Goal: Task Accomplishment & Management: Manage account settings

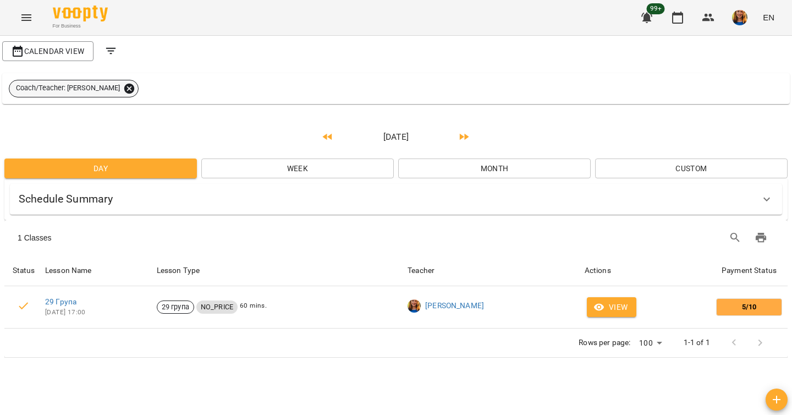
click at [123, 89] on icon at bounding box center [129, 89] width 12 height 12
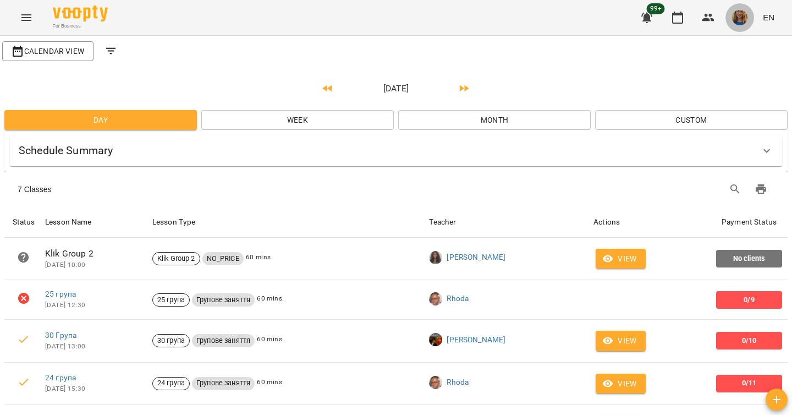
click at [741, 19] on img "button" at bounding box center [739, 17] width 15 height 15
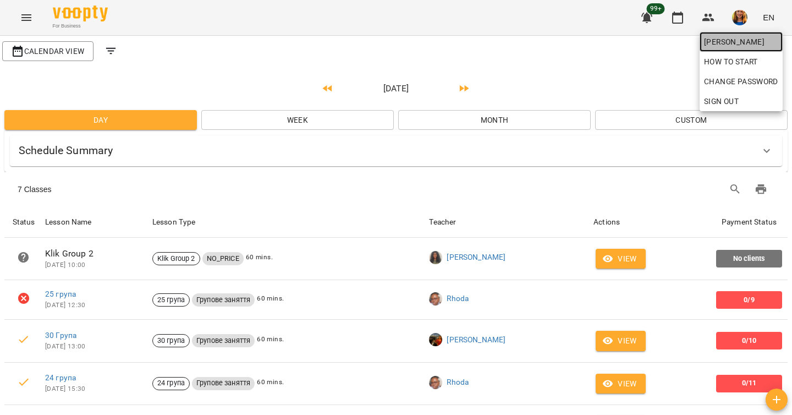
click at [741, 40] on span "[PERSON_NAME]" at bounding box center [741, 41] width 74 height 13
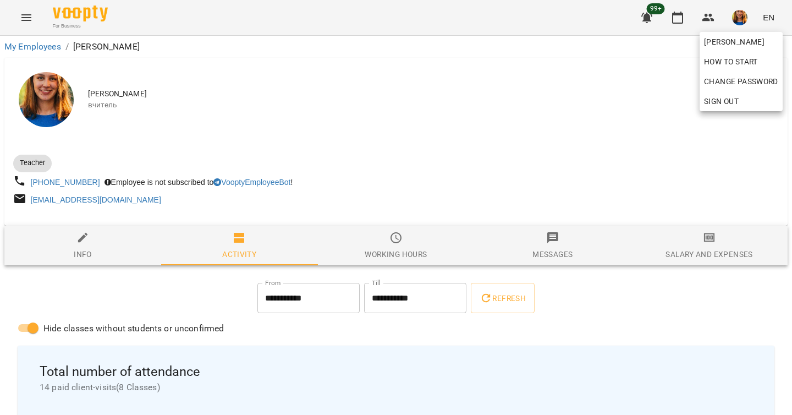
click at [433, 123] on div at bounding box center [396, 207] width 792 height 415
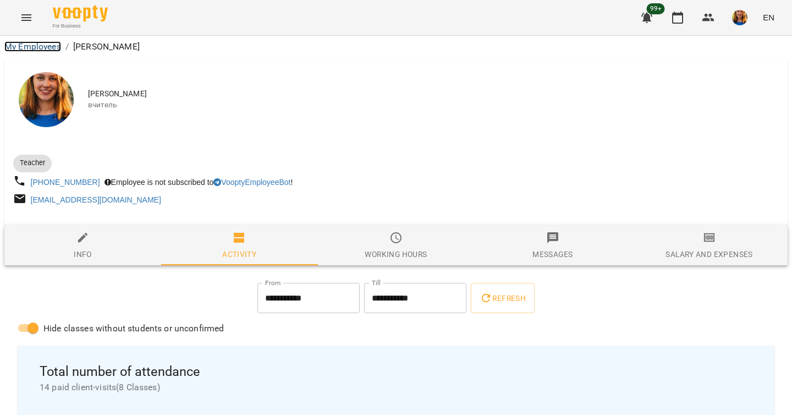
click at [39, 45] on link "My Employees" at bounding box center [32, 46] width 57 height 10
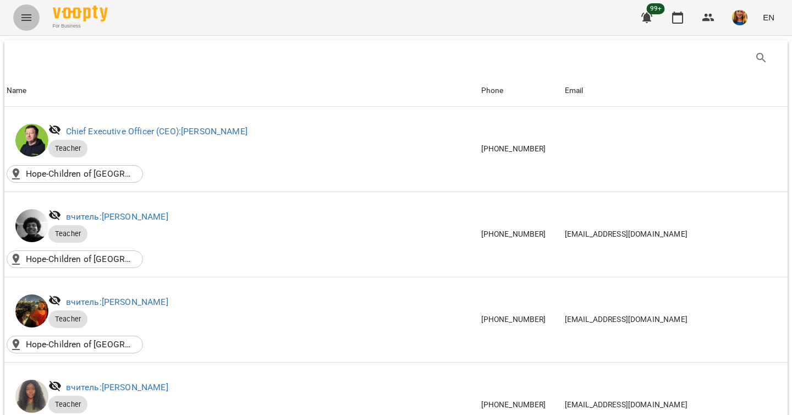
click at [24, 14] on icon "Menu" at bounding box center [26, 17] width 10 height 7
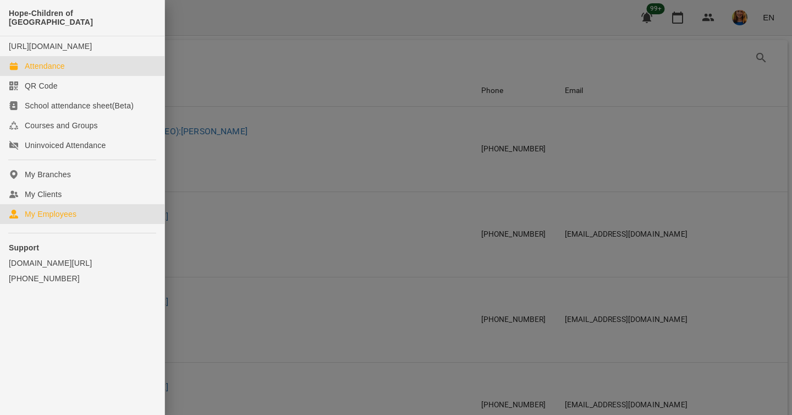
click at [37, 64] on div "Attendance" at bounding box center [45, 66] width 40 height 11
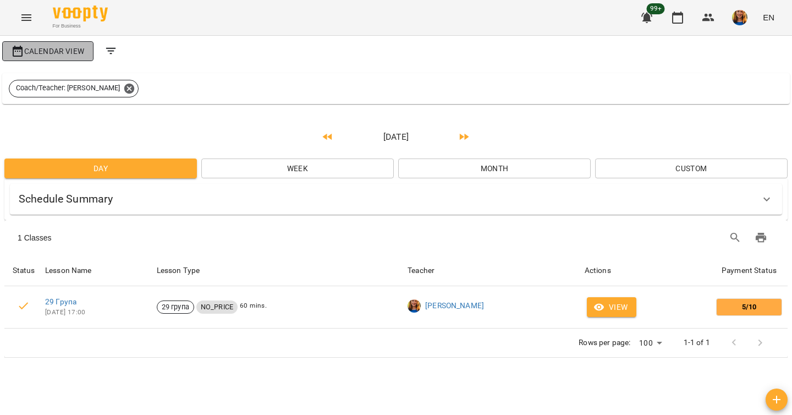
click at [78, 56] on span "Calendar View" at bounding box center [48, 51] width 74 height 13
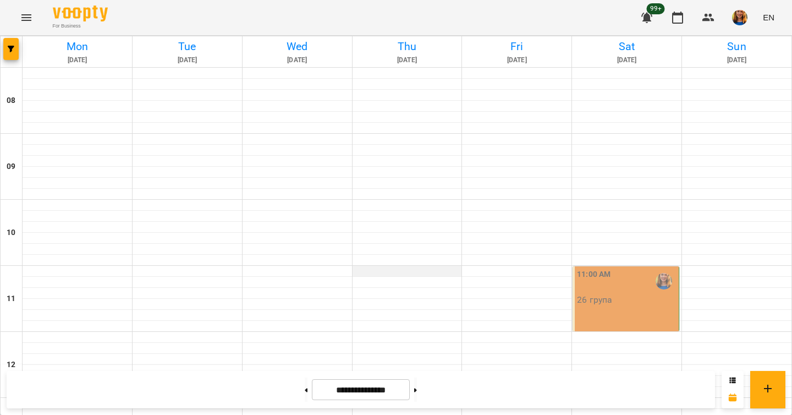
scroll to position [516, 0]
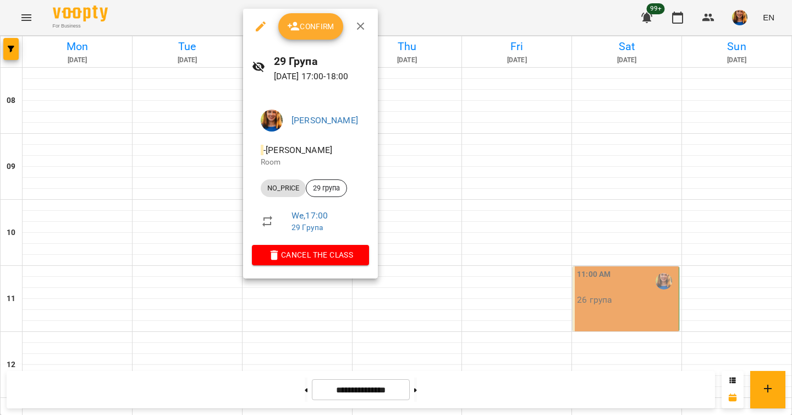
click at [300, 35] on button "Confirm" at bounding box center [310, 26] width 65 height 26
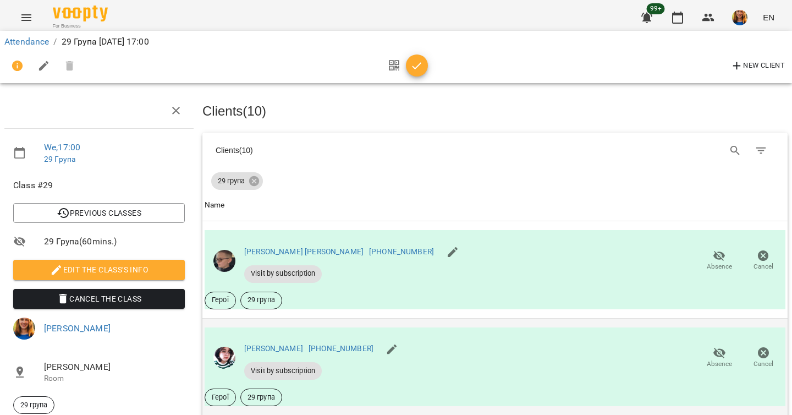
scroll to position [248, 0]
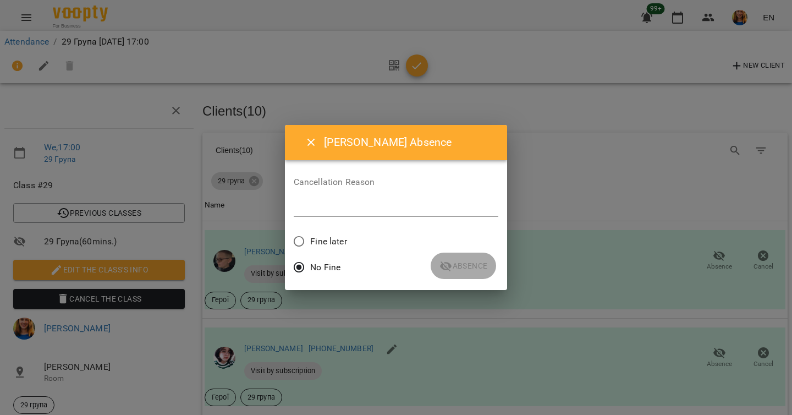
click at [331, 200] on div "*" at bounding box center [396, 208] width 205 height 18
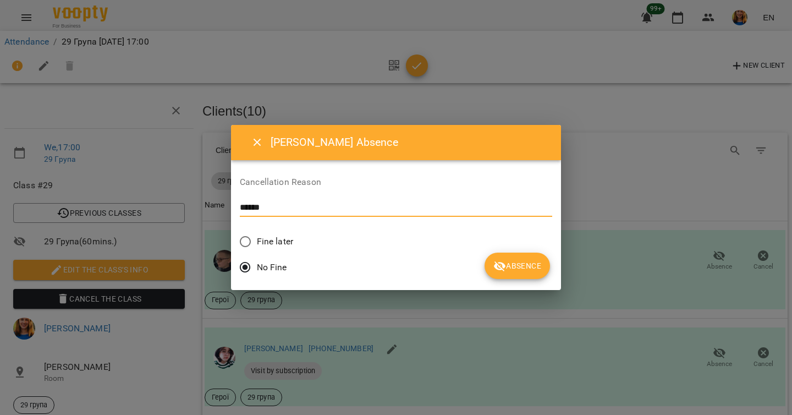
type textarea "******"
click at [493, 265] on span "Absence" at bounding box center [517, 265] width 48 height 13
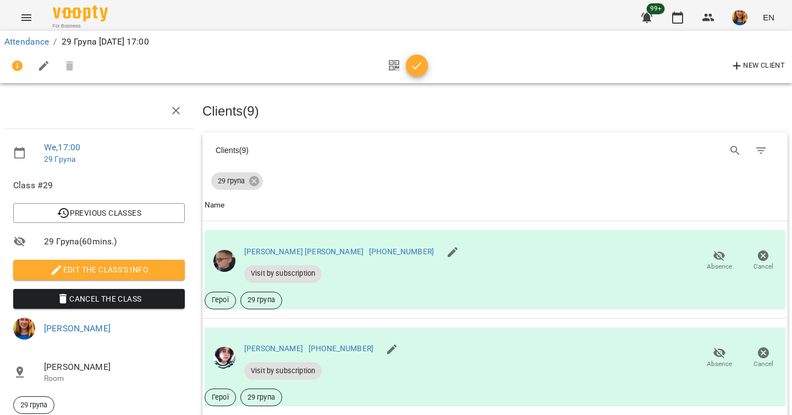
click at [465, 31] on div "Attendance / 29 Група [DATE] 17:00 New Client" at bounding box center [396, 57] width 797 height 57
click at [418, 63] on icon "button" at bounding box center [416, 65] width 13 height 13
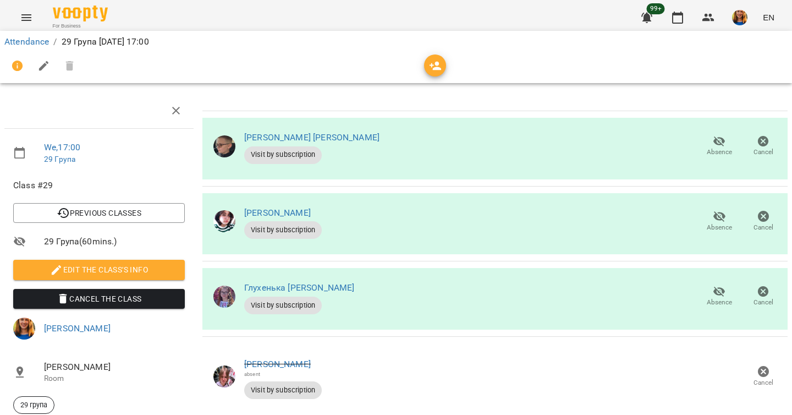
scroll to position [470, 0]
click at [33, 38] on link "Attendance" at bounding box center [26, 41] width 45 height 10
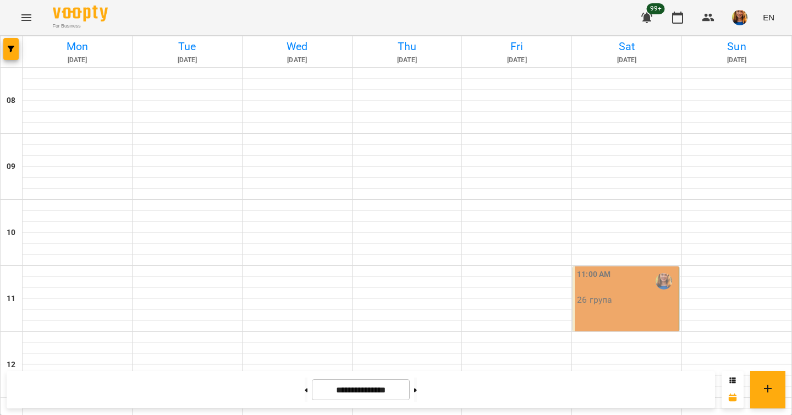
scroll to position [528, 0]
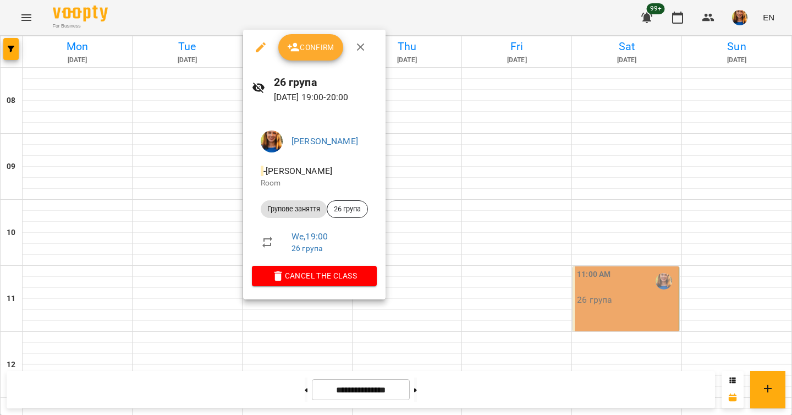
click at [298, 46] on icon "button" at bounding box center [293, 47] width 13 height 13
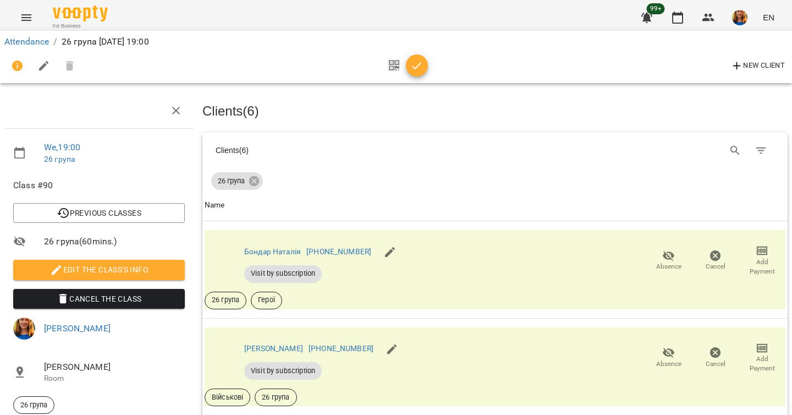
scroll to position [293, 0]
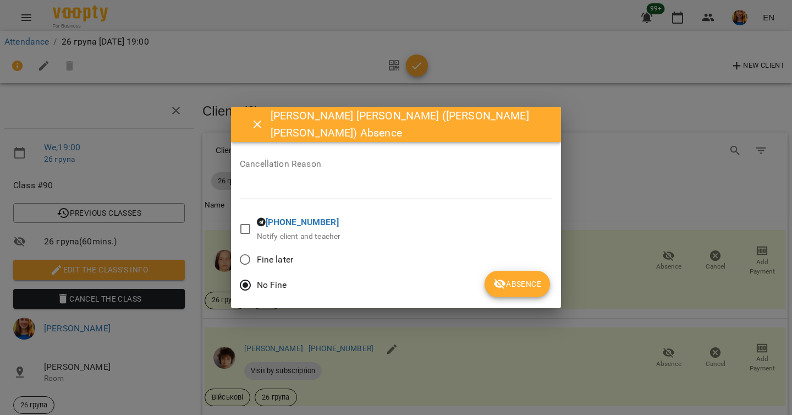
click at [499, 276] on button "Absence" at bounding box center [517, 284] width 65 height 26
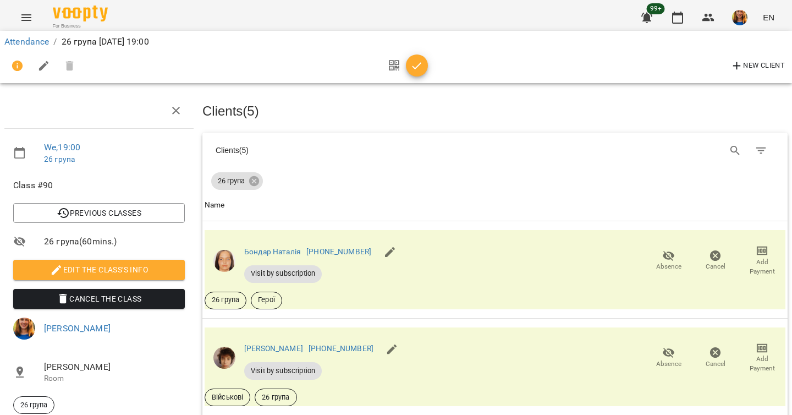
scroll to position [430, 0]
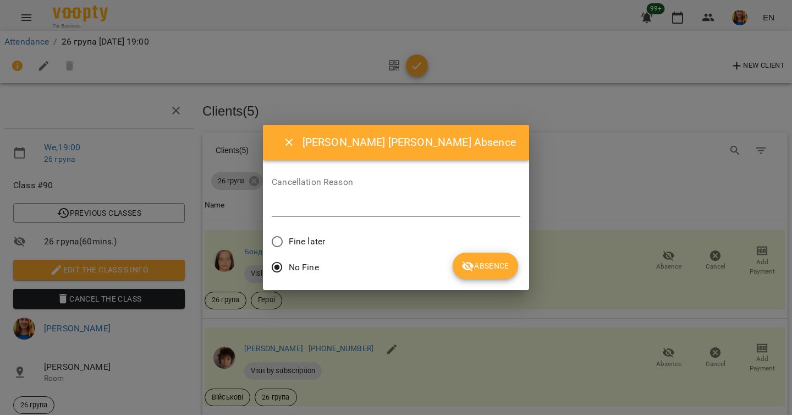
click at [464, 268] on span "Absence" at bounding box center [486, 265] width 48 height 13
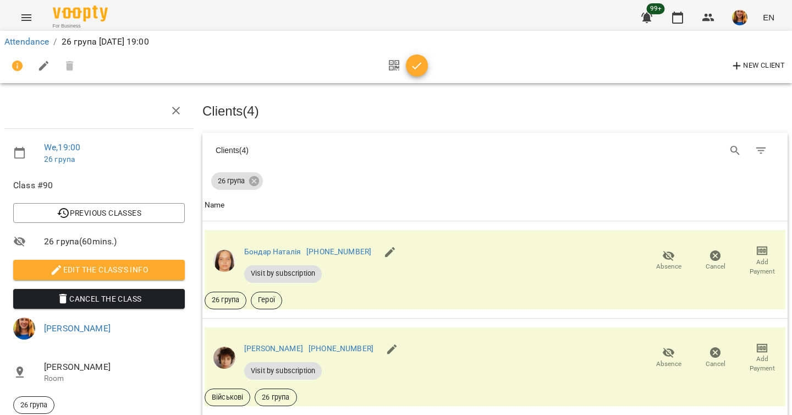
click at [420, 64] on icon "button" at bounding box center [417, 65] width 9 height 7
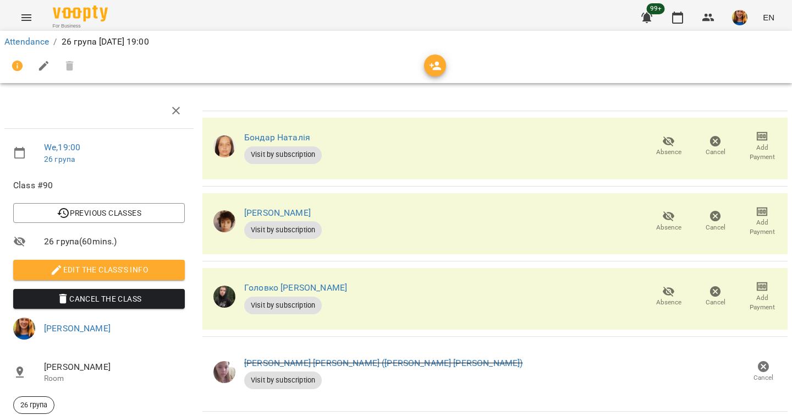
scroll to position [0, 0]
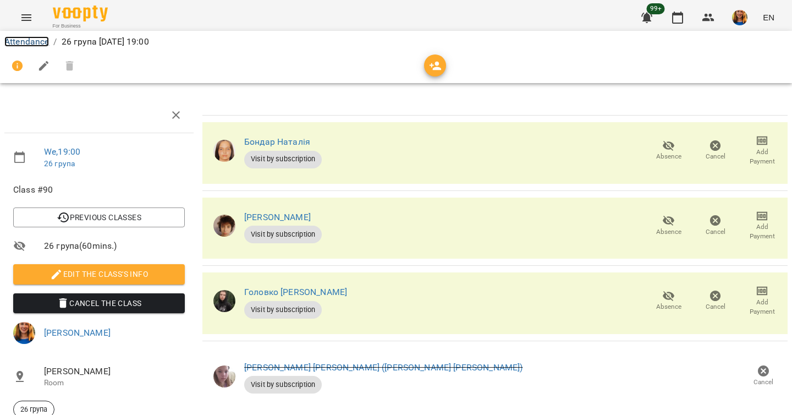
click at [32, 43] on link "Attendance" at bounding box center [26, 41] width 45 height 10
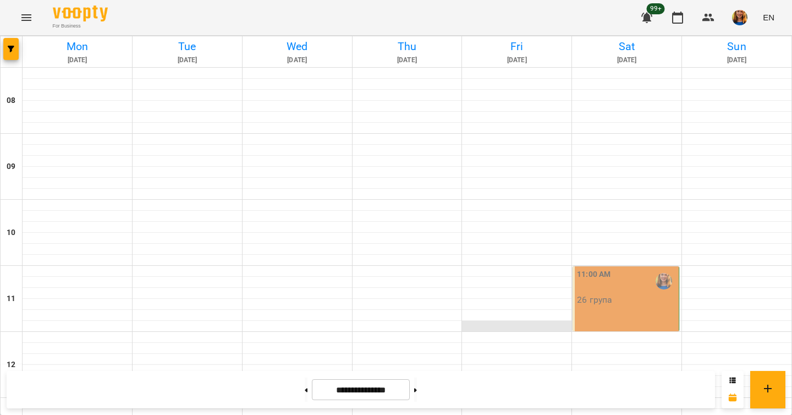
scroll to position [523, 0]
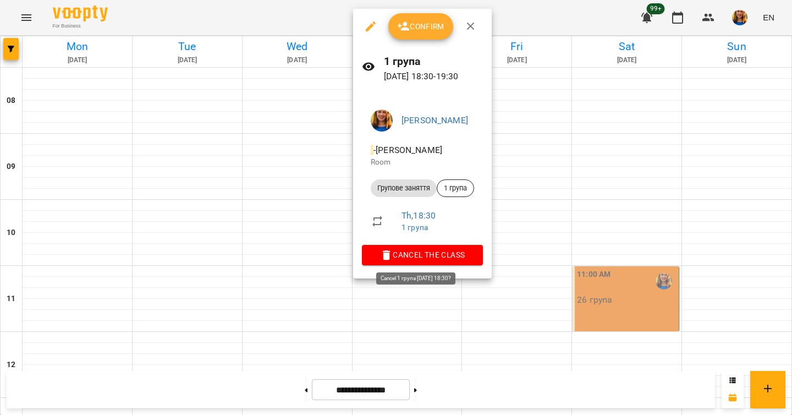
click at [381, 247] on button "Cancel the class" at bounding box center [422, 255] width 121 height 20
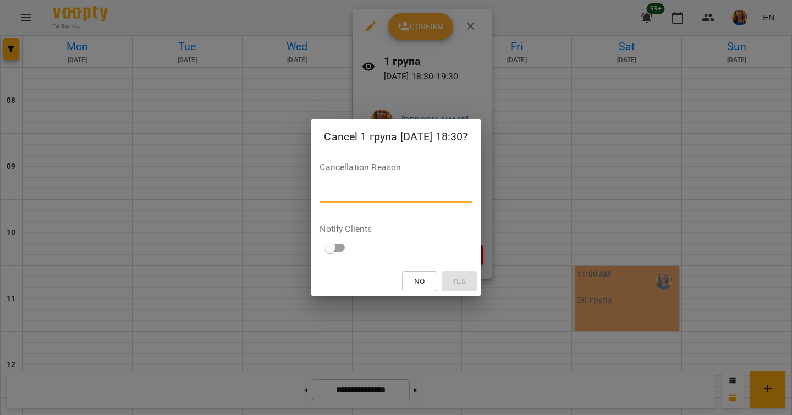
click at [320, 194] on textarea at bounding box center [396, 193] width 152 height 10
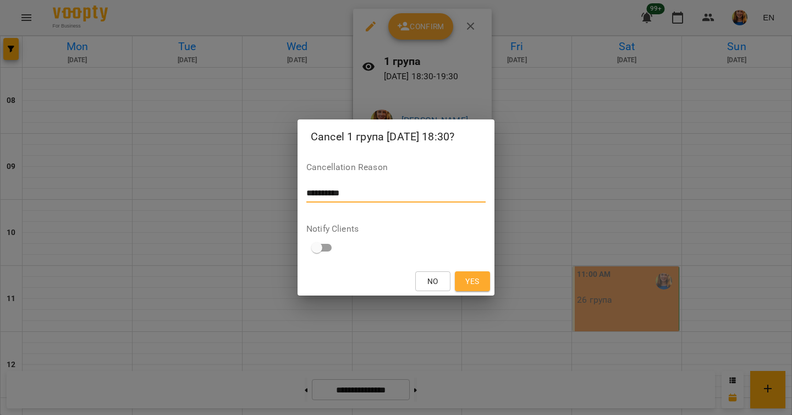
click at [307, 194] on textarea "**********" at bounding box center [395, 193] width 179 height 10
click at [417, 197] on textarea "**********" at bounding box center [395, 193] width 179 height 10
type textarea "**********"
click at [480, 284] on span "Yes" at bounding box center [473, 280] width 18 height 13
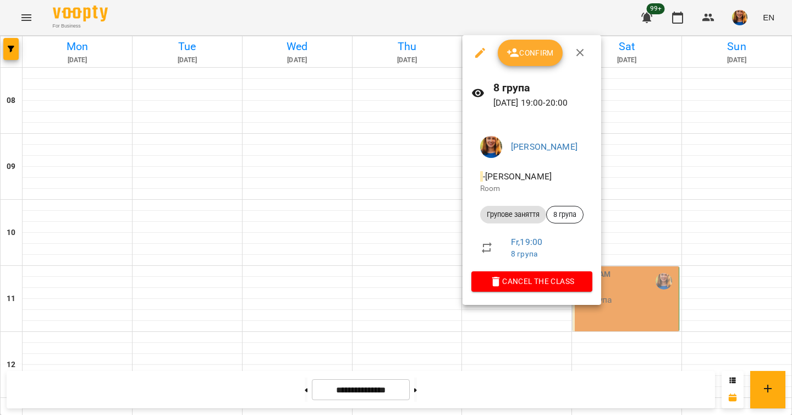
click at [526, 47] on span "Confirm" at bounding box center [530, 52] width 47 height 13
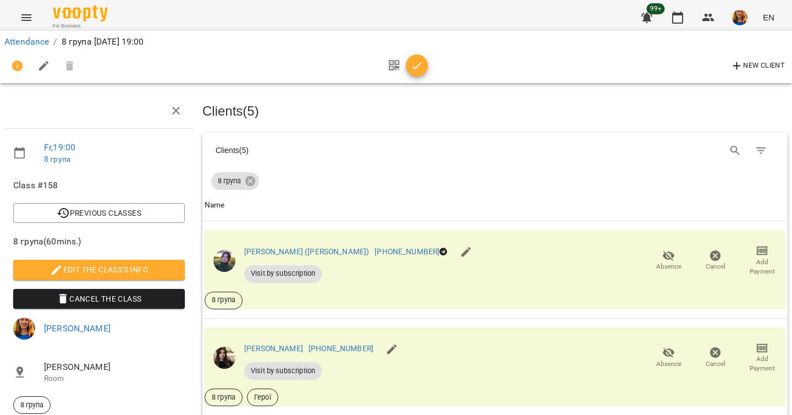
scroll to position [145, 0]
click at [672, 249] on icon "button" at bounding box center [668, 255] width 13 height 13
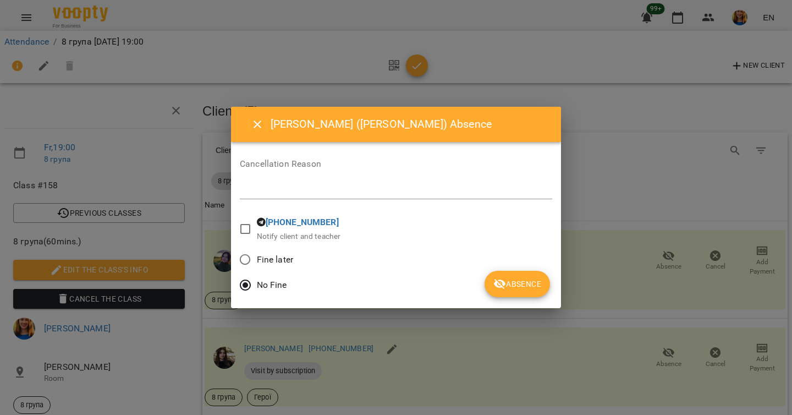
click at [528, 287] on span "Absence" at bounding box center [517, 283] width 48 height 13
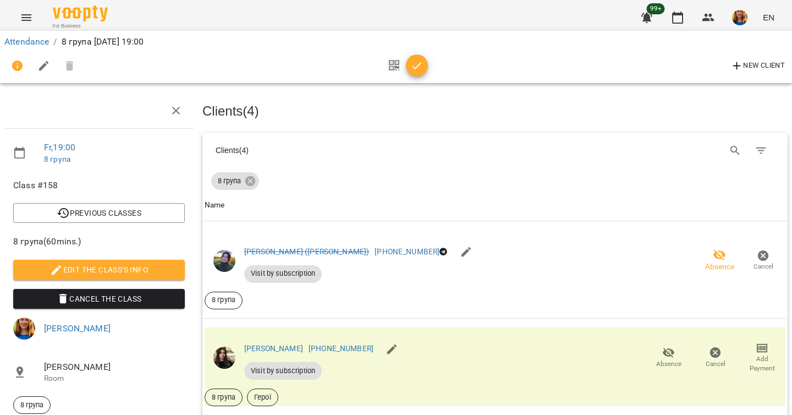
scroll to position [333, 0]
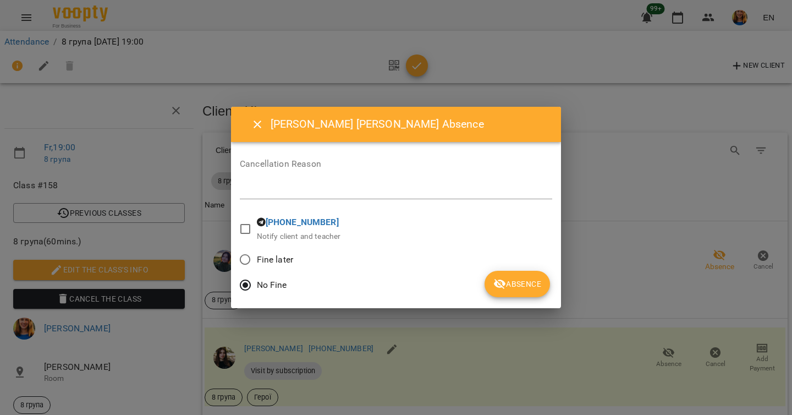
click at [525, 286] on span "Absence" at bounding box center [517, 283] width 48 height 13
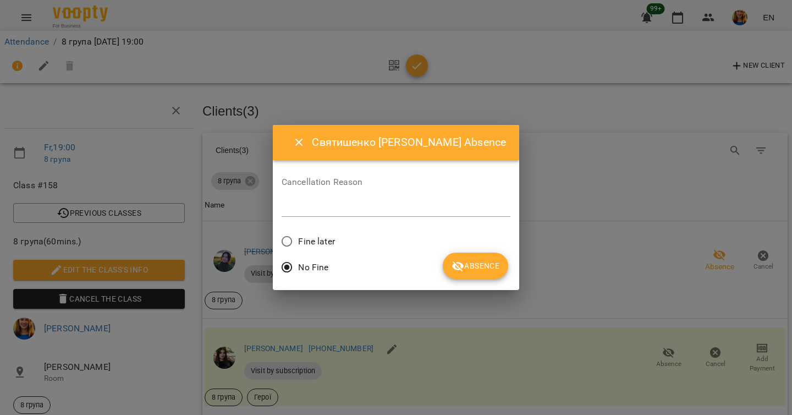
click at [473, 268] on span "Absence" at bounding box center [476, 265] width 48 height 13
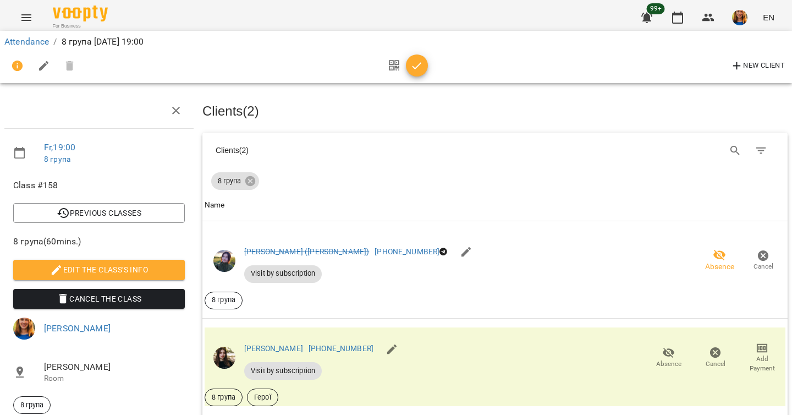
click at [415, 72] on icon "button" at bounding box center [416, 65] width 13 height 13
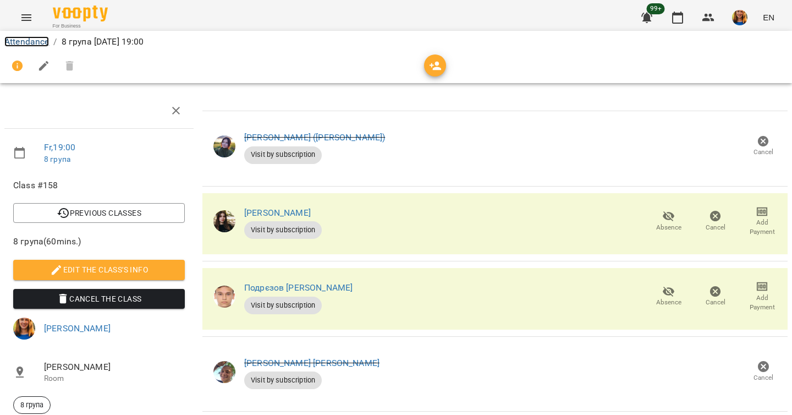
click at [33, 40] on link "Attendance" at bounding box center [26, 41] width 45 height 10
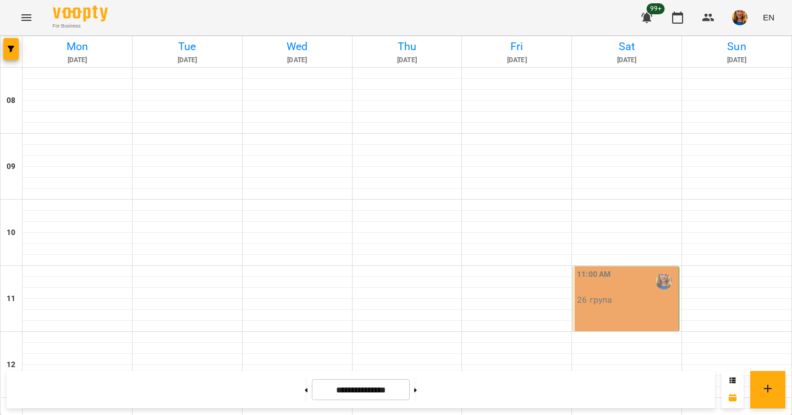
scroll to position [126, 0]
click at [620, 266] on div "11:00 AM 26 група" at bounding box center [626, 298] width 107 height 65
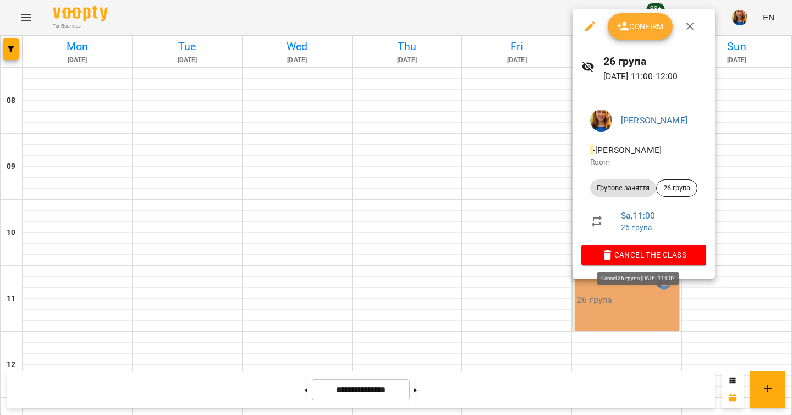
click at [645, 256] on span "Cancel the class" at bounding box center [643, 254] width 107 height 13
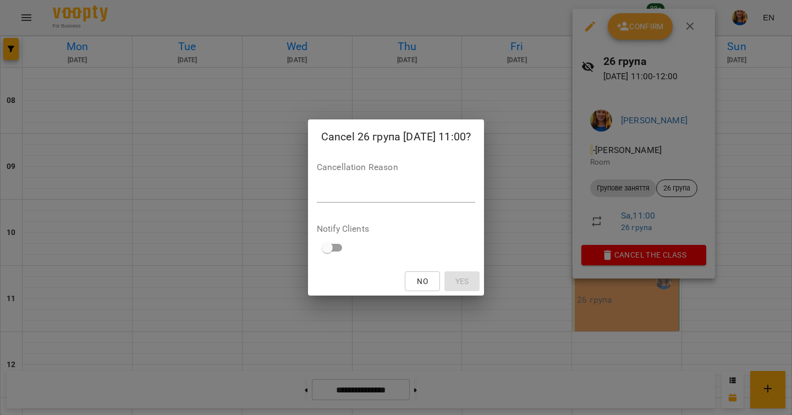
click at [326, 192] on textarea at bounding box center [396, 193] width 158 height 10
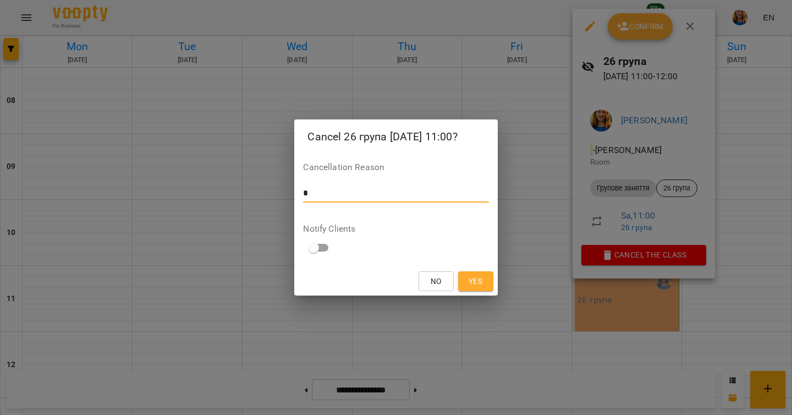
type textarea "*"
click at [482, 275] on span "Yes" at bounding box center [476, 280] width 14 height 13
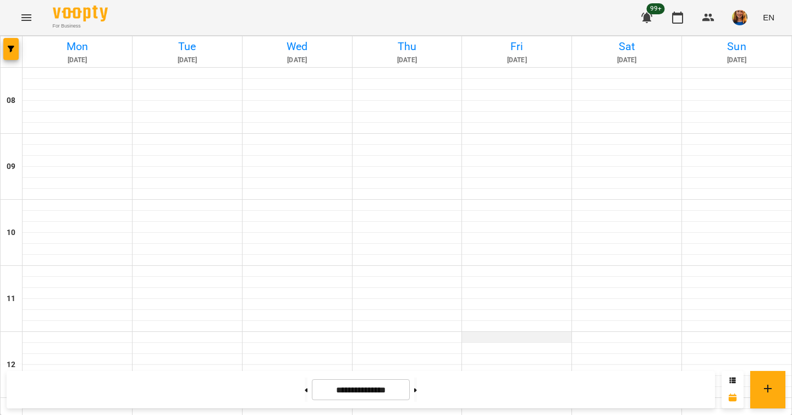
scroll to position [693, 0]
click at [417, 391] on icon at bounding box center [415, 390] width 3 height 4
type input "**********"
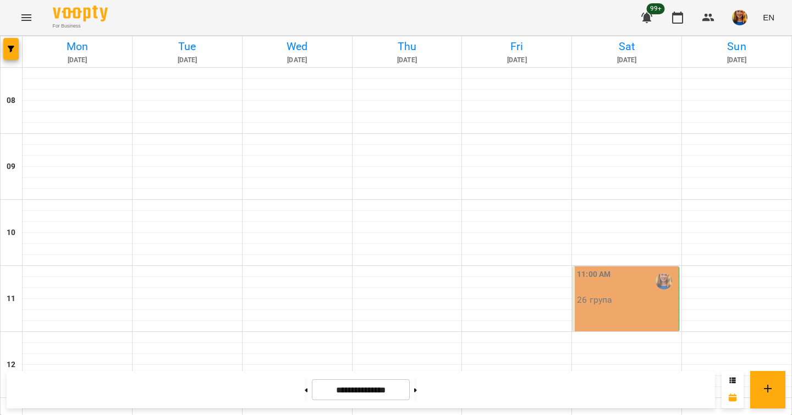
scroll to position [668, 0]
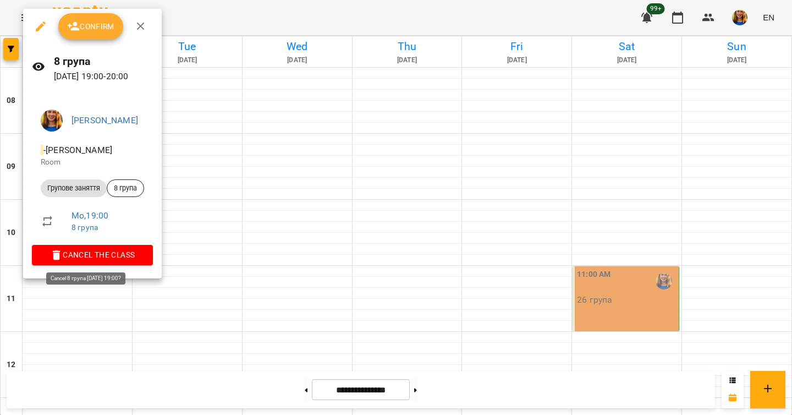
click at [89, 250] on span "Cancel the class" at bounding box center [92, 254] width 103 height 13
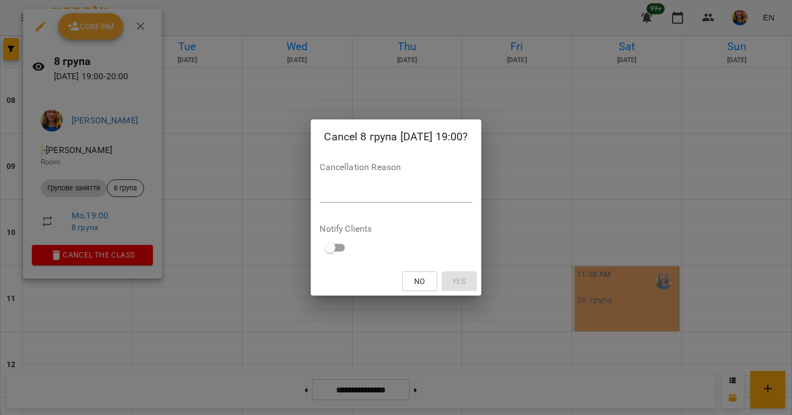
click at [320, 191] on textarea at bounding box center [396, 193] width 152 height 10
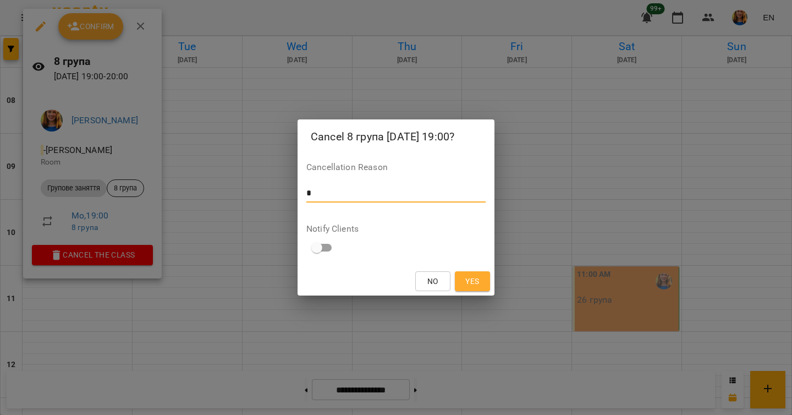
type textarea "*"
click at [476, 289] on button "Yes" at bounding box center [472, 281] width 35 height 20
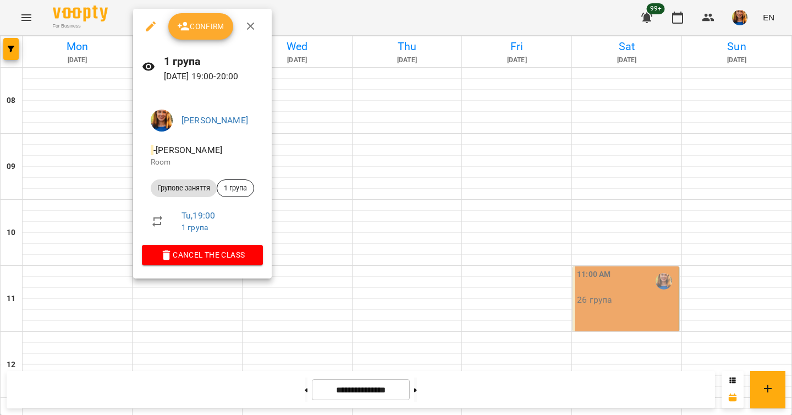
click at [205, 20] on span "Confirm" at bounding box center [200, 26] width 47 height 13
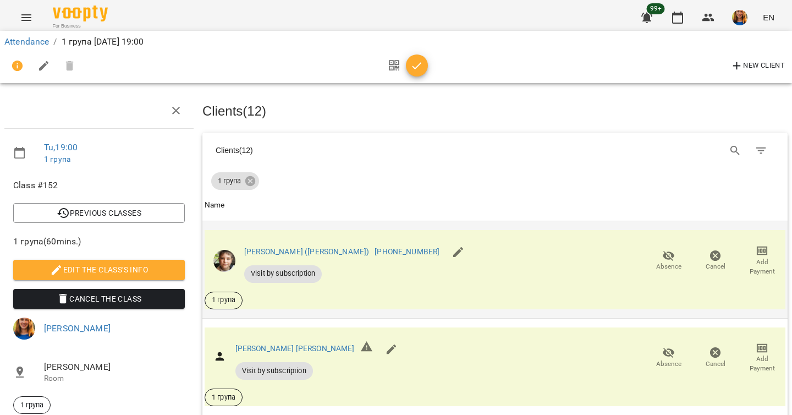
scroll to position [188, 0]
click at [670, 348] on icon "button" at bounding box center [669, 353] width 12 height 10
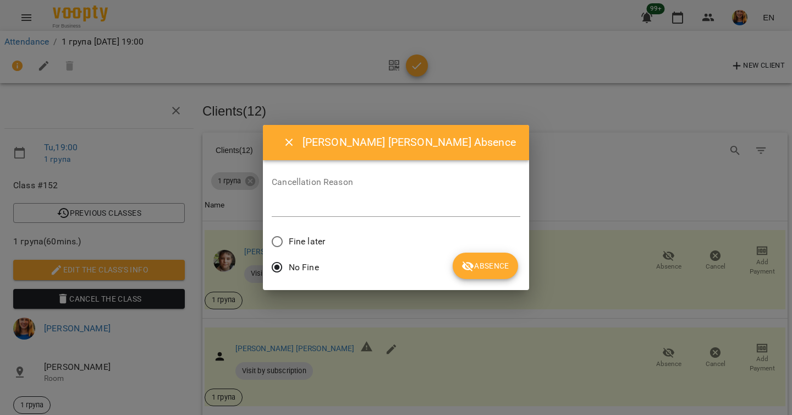
click at [462, 266] on icon "submit" at bounding box center [468, 266] width 12 height 10
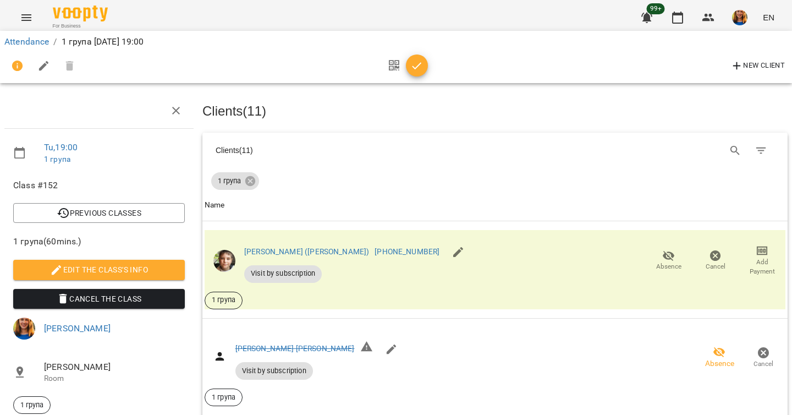
scroll to position [919, 0]
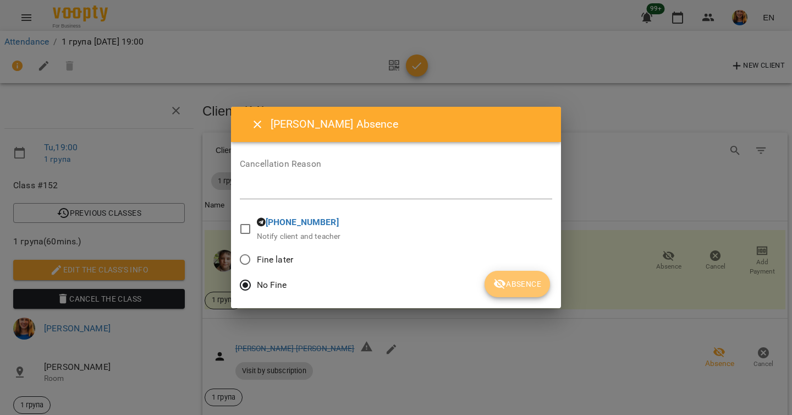
click at [529, 277] on span "Absence" at bounding box center [517, 283] width 48 height 13
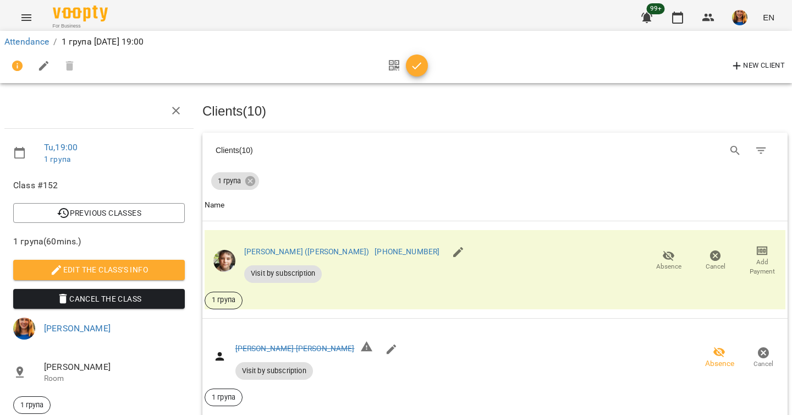
scroll to position [1013, 0]
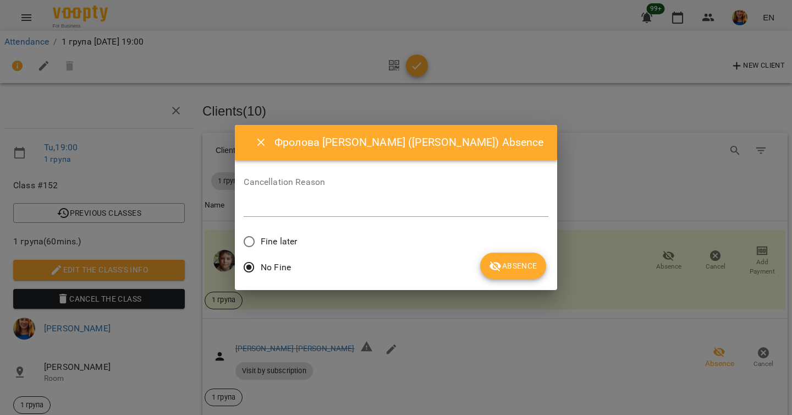
click at [503, 269] on span "Absence" at bounding box center [513, 265] width 48 height 13
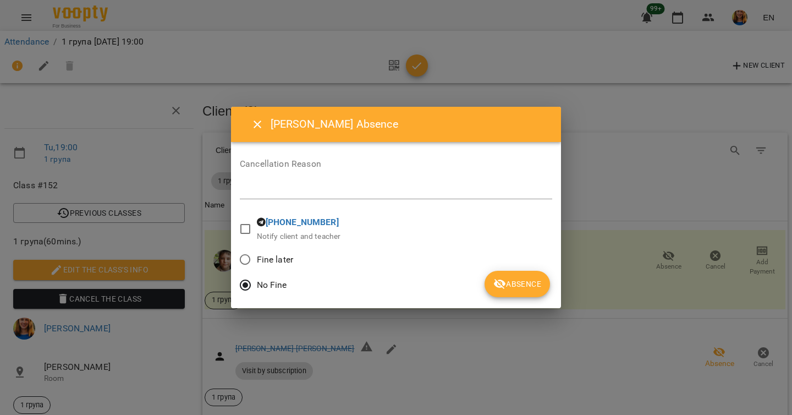
click at [530, 281] on span "Absence" at bounding box center [517, 283] width 48 height 13
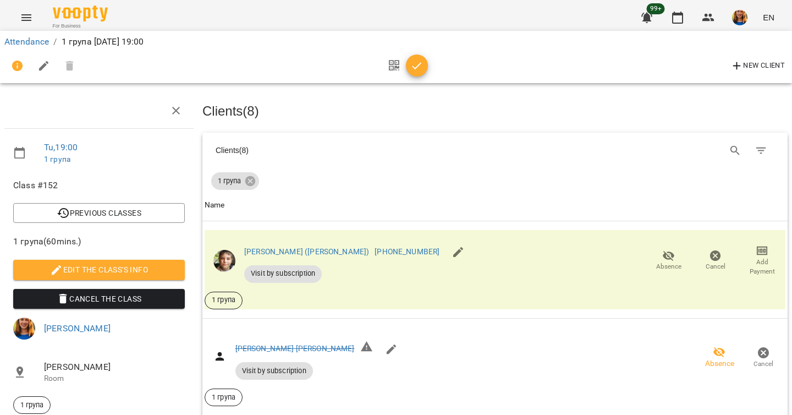
click at [416, 67] on icon "button" at bounding box center [417, 65] width 9 height 7
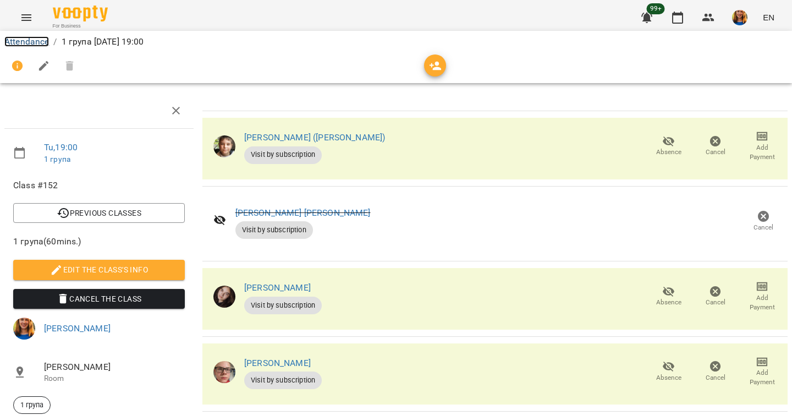
click at [31, 43] on link "Attendance" at bounding box center [26, 41] width 45 height 10
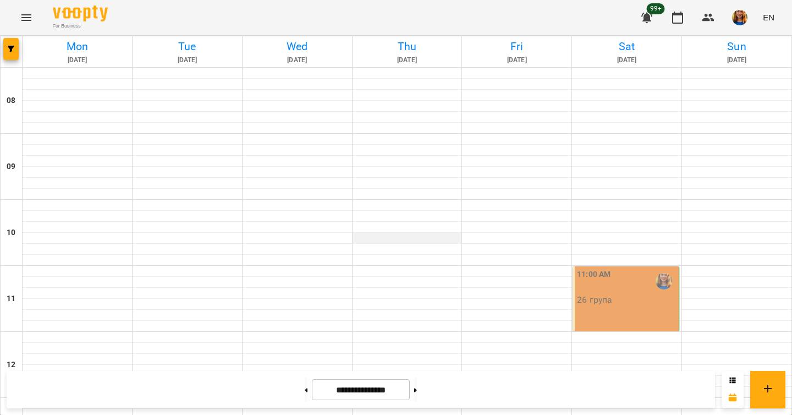
scroll to position [585, 0]
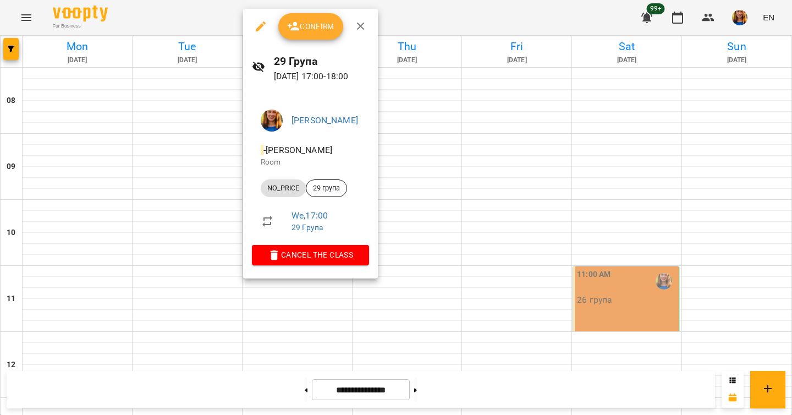
click at [310, 32] on span "Confirm" at bounding box center [310, 26] width 47 height 13
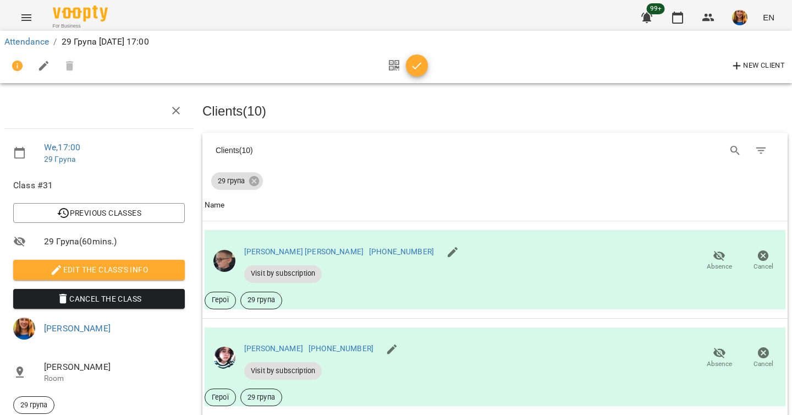
scroll to position [75, 0]
click at [715, 249] on icon "button" at bounding box center [719, 255] width 13 height 13
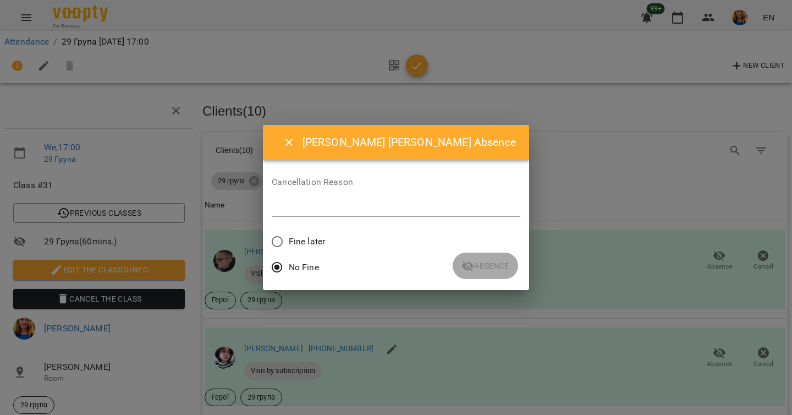
click at [293, 139] on icon "Close" at bounding box center [289, 143] width 8 height 8
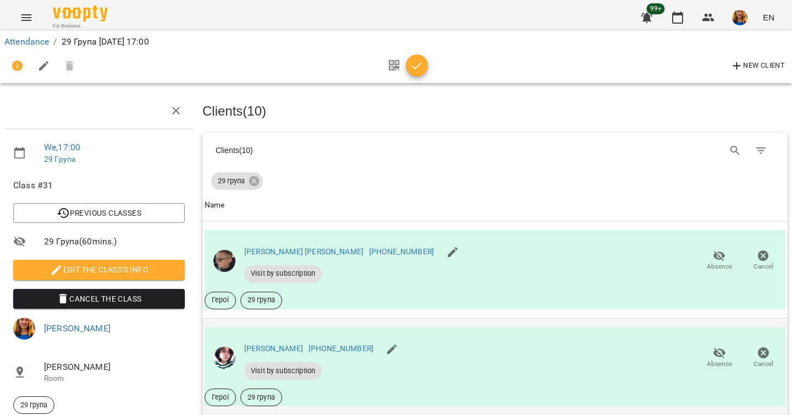
scroll to position [284, 0]
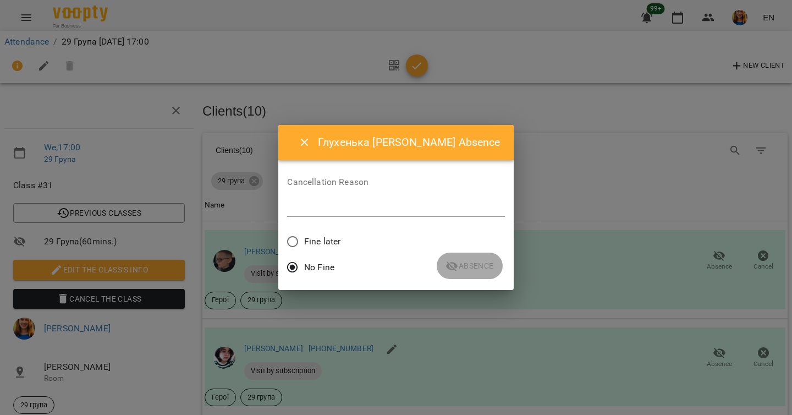
click at [370, 215] on div "*" at bounding box center [395, 208] width 217 height 18
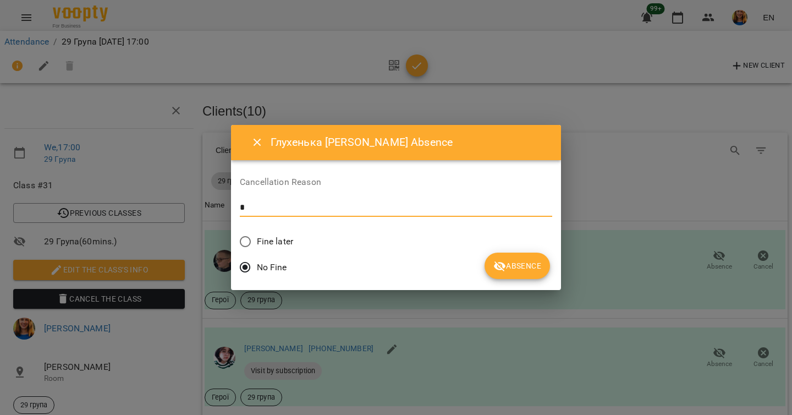
type textarea "*"
click at [493, 262] on span "Absence" at bounding box center [517, 265] width 48 height 13
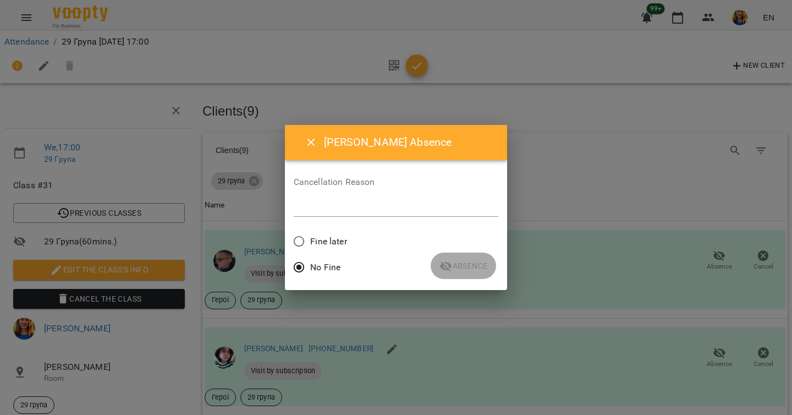
click at [369, 206] on textarea at bounding box center [396, 207] width 205 height 10
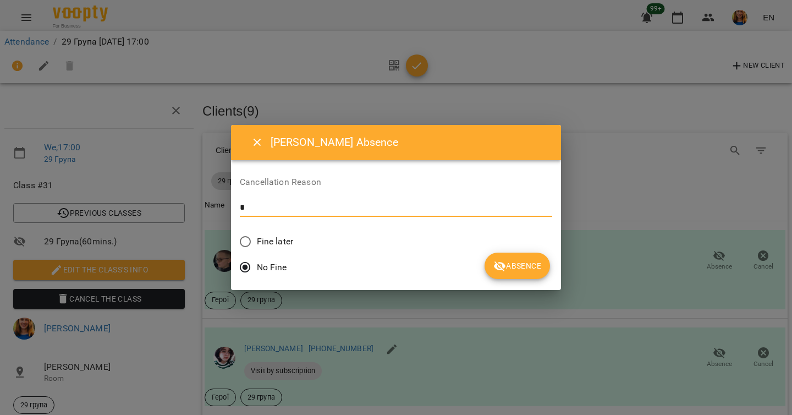
type textarea "*"
click at [485, 256] on button "Absence" at bounding box center [517, 265] width 65 height 26
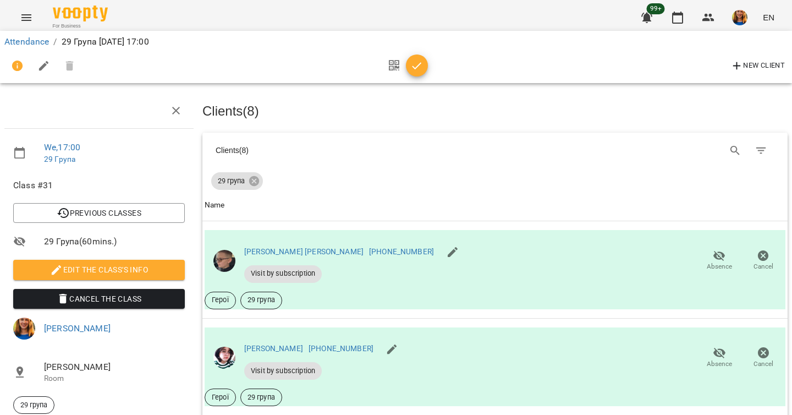
scroll to position [619, 0]
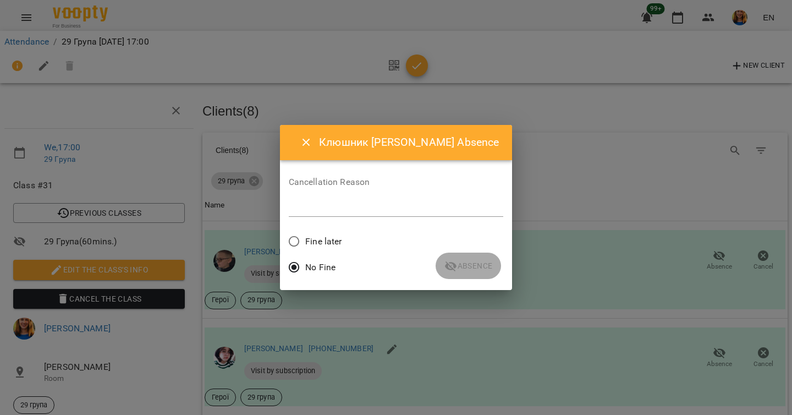
click at [358, 208] on textarea at bounding box center [396, 207] width 215 height 10
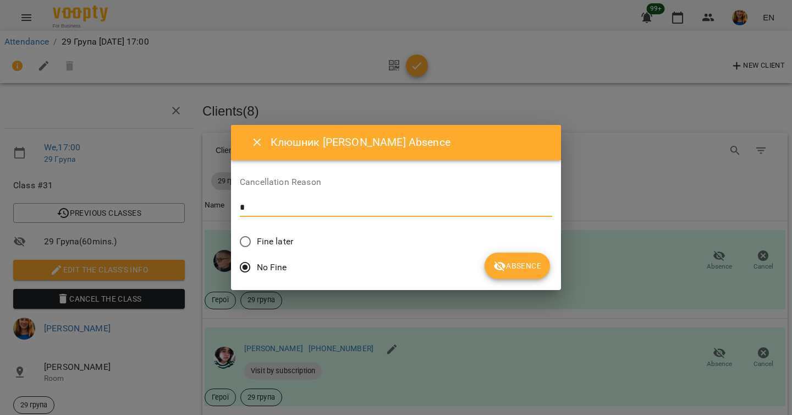
type textarea "*"
click at [493, 266] on span "Absence" at bounding box center [517, 265] width 48 height 13
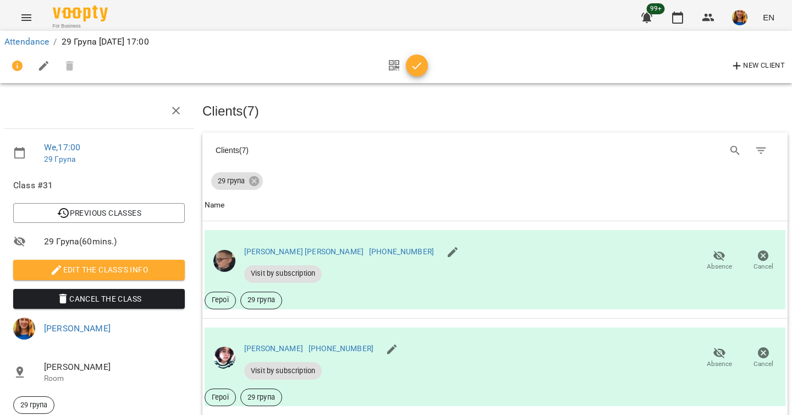
scroll to position [841, 0]
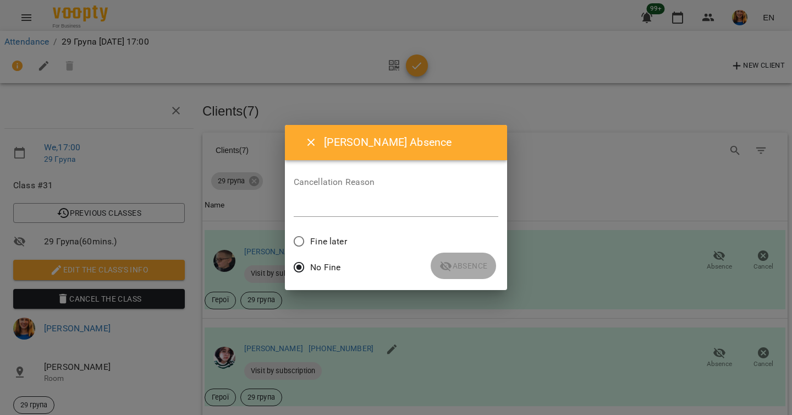
click at [315, 212] on textarea at bounding box center [396, 207] width 205 height 10
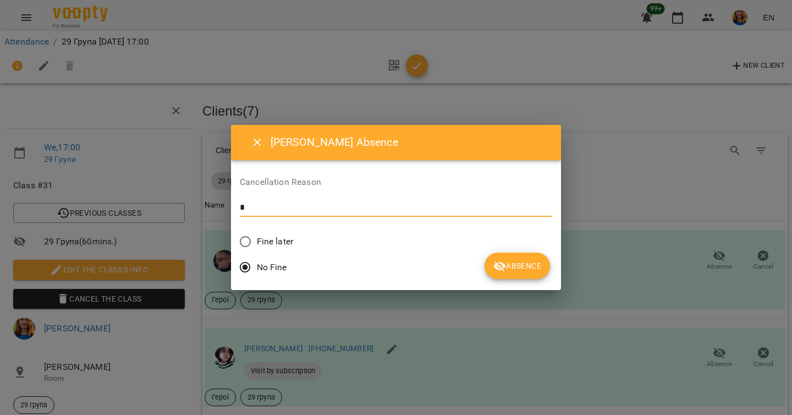
type textarea "*"
click at [485, 259] on button "Absence" at bounding box center [517, 265] width 65 height 26
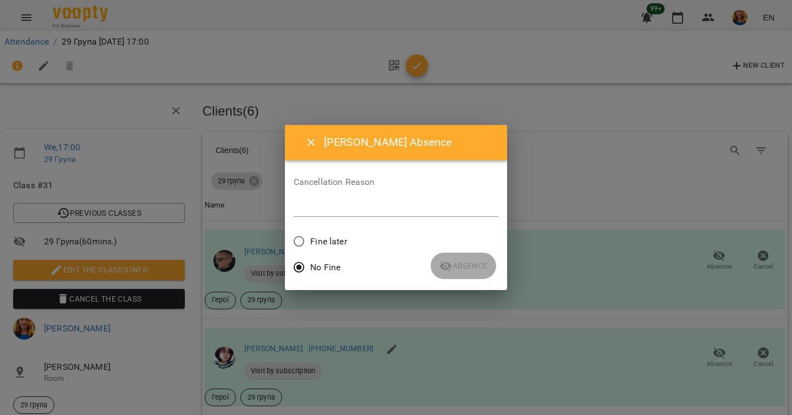
click at [317, 210] on textarea at bounding box center [396, 207] width 205 height 10
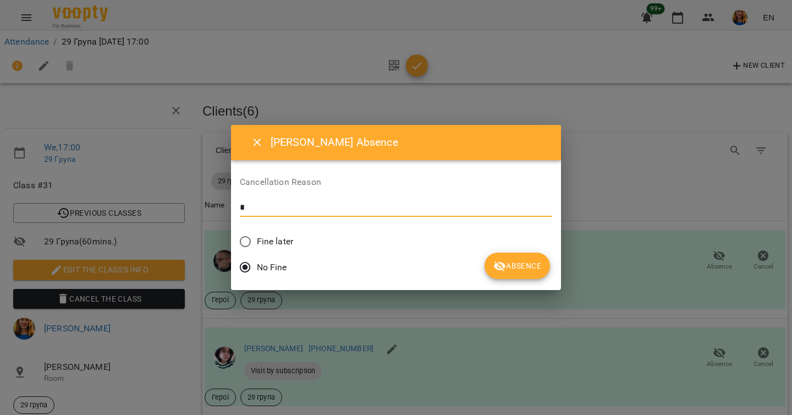
type textarea "*"
click at [493, 265] on span "Absence" at bounding box center [517, 265] width 48 height 13
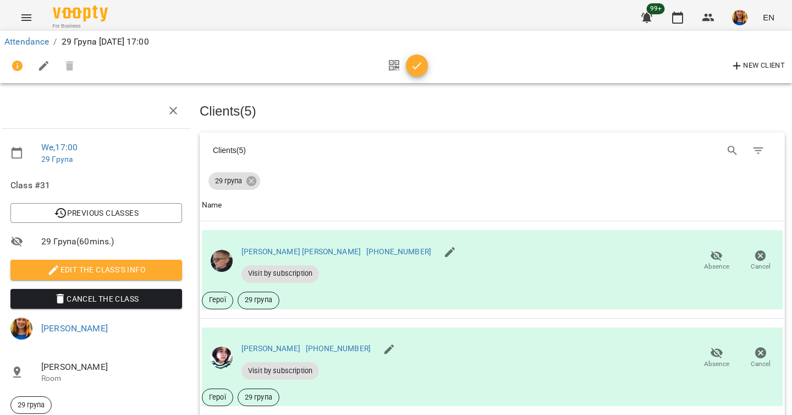
scroll to position [457, 3]
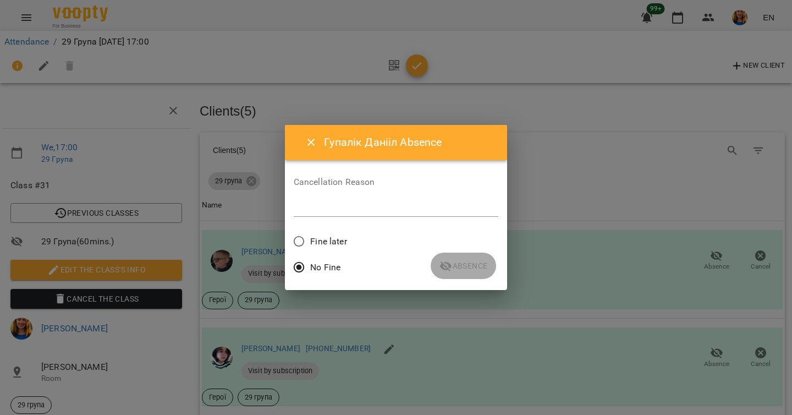
click at [365, 213] on div "*" at bounding box center [396, 208] width 205 height 18
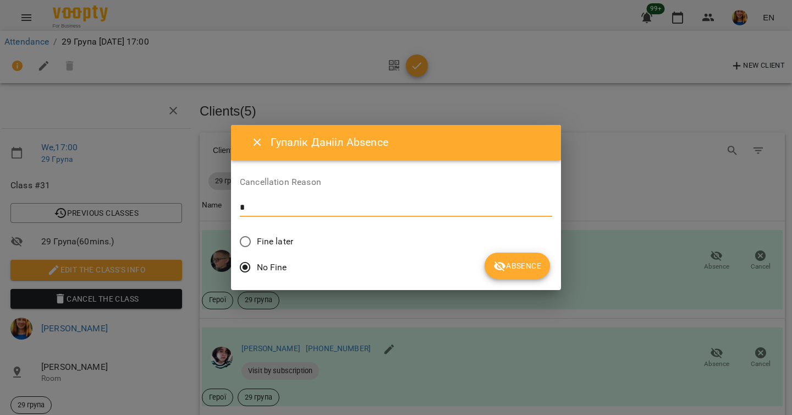
type textarea "*"
click at [493, 265] on span "Absence" at bounding box center [517, 265] width 48 height 13
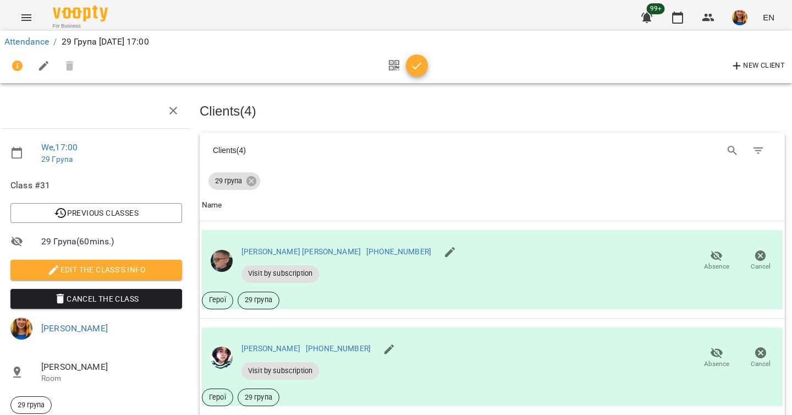
scroll to position [0, 3]
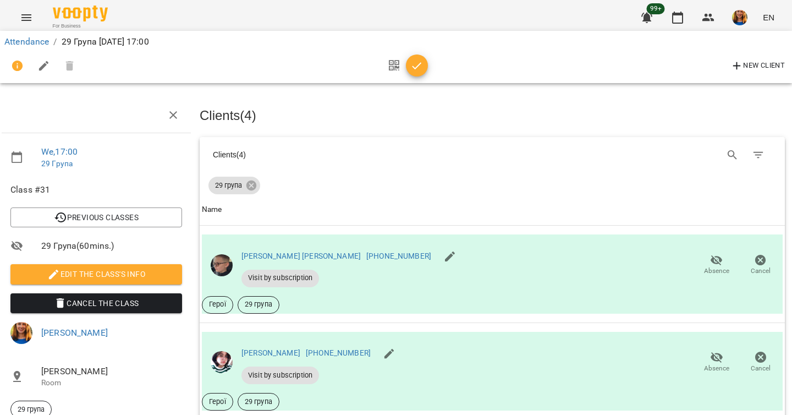
click at [413, 72] on icon "button" at bounding box center [416, 65] width 13 height 13
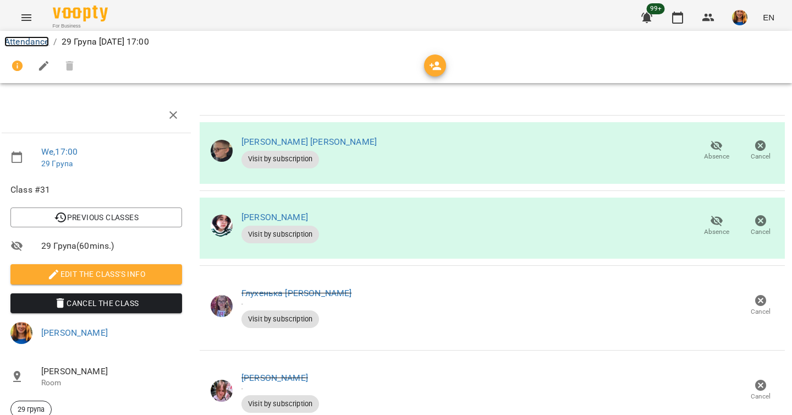
click at [31, 39] on link "Attendance" at bounding box center [26, 41] width 45 height 10
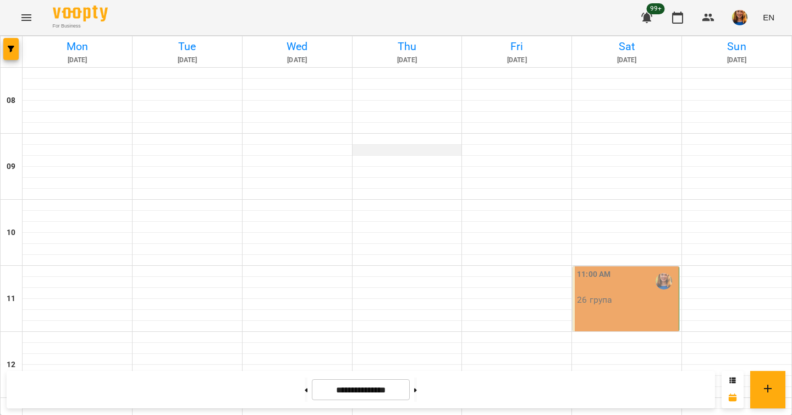
scroll to position [576, 0]
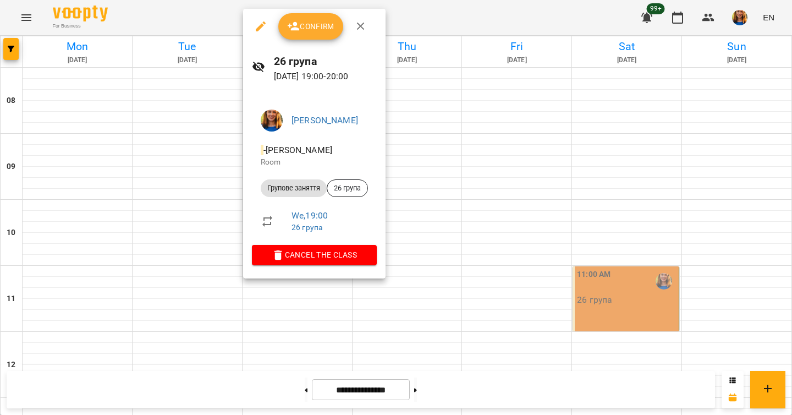
click at [311, 36] on button "Confirm" at bounding box center [310, 26] width 65 height 26
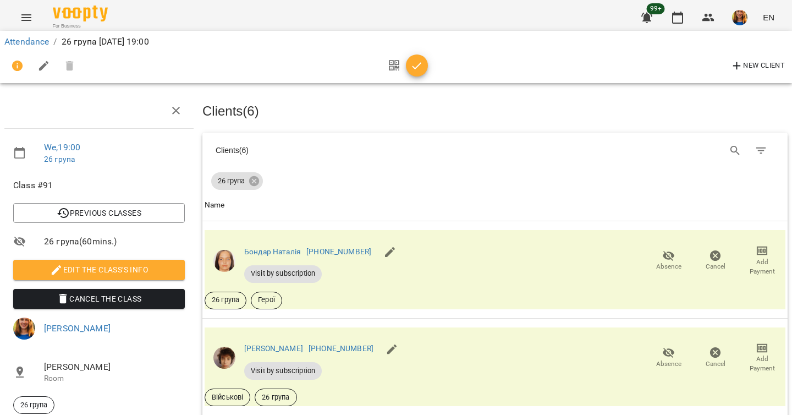
scroll to position [430, 0]
click at [415, 62] on icon "button" at bounding box center [416, 65] width 13 height 13
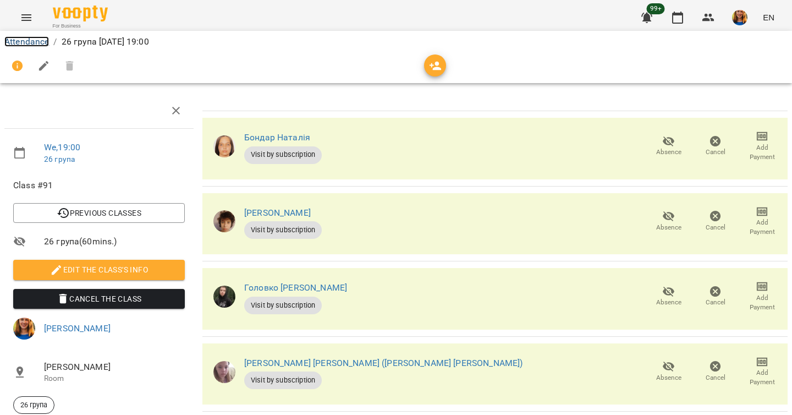
click at [25, 43] on link "Attendance" at bounding box center [26, 41] width 45 height 10
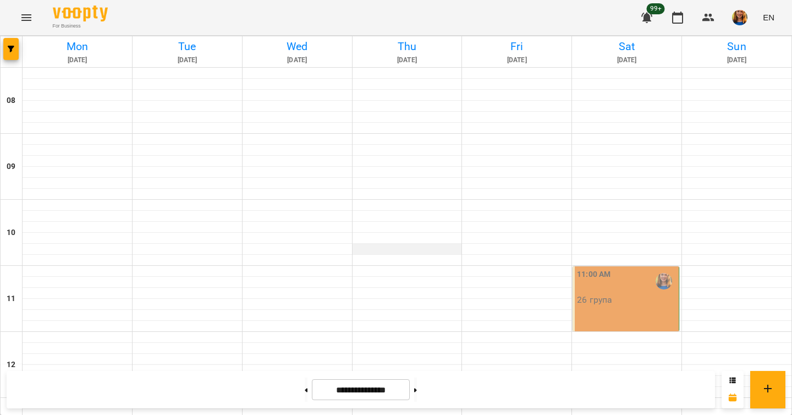
scroll to position [573, 0]
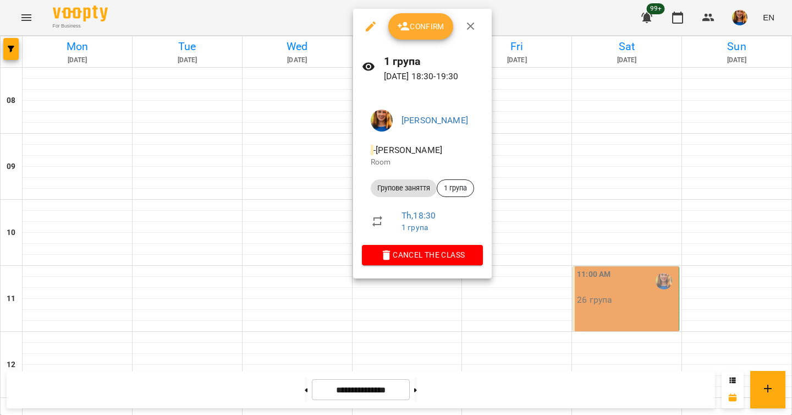
click at [329, 184] on div at bounding box center [396, 207] width 792 height 415
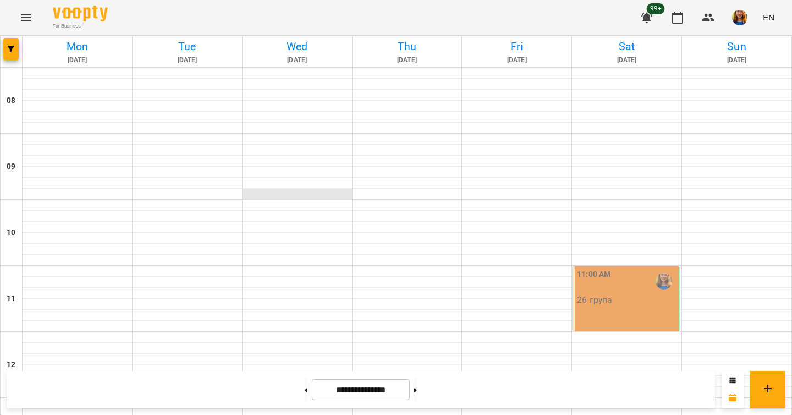
scroll to position [171, 0]
click at [305, 388] on icon at bounding box center [306, 390] width 3 height 4
type input "**********"
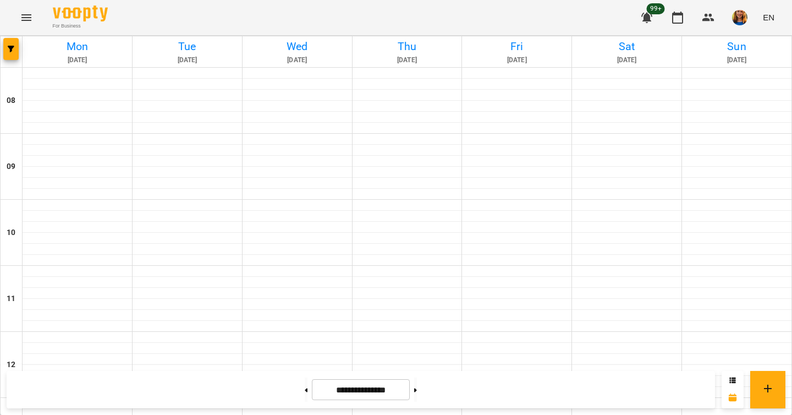
scroll to position [0, 0]
